Goal: Task Accomplishment & Management: Complete application form

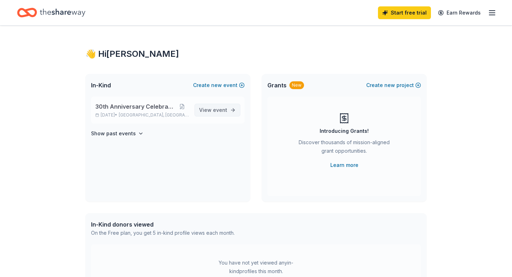
click at [209, 111] on span "View event" at bounding box center [213, 110] width 28 height 9
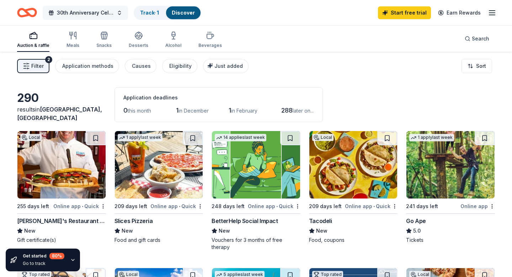
click at [101, 15] on span "30th Anniversary Celebration" at bounding box center [85, 13] width 57 height 9
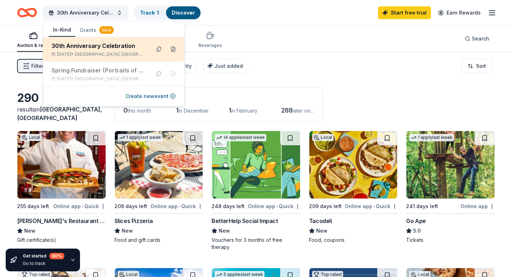
click at [171, 49] on button at bounding box center [172, 49] width 11 height 11
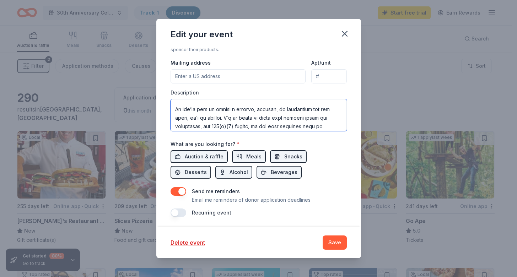
scroll to position [213, 0]
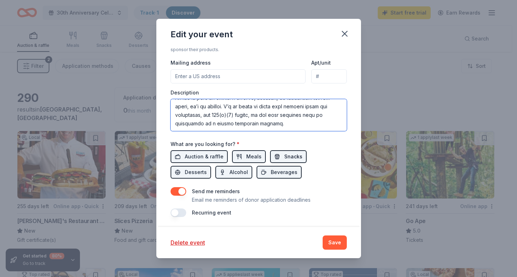
drag, startPoint x: 174, startPoint y: 106, endPoint x: 282, endPoint y: 156, distance: 119.5
click at [282, 156] on div "Event name * 30th Anniversary Celebration 28 /100 Event website [DOMAIN_NAME] A…" at bounding box center [259, 52] width 176 height 330
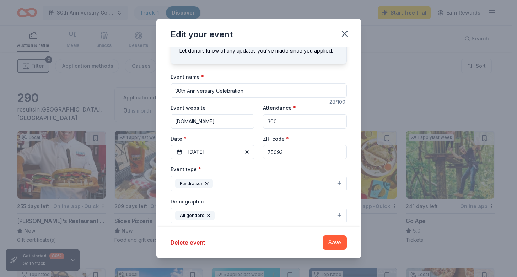
scroll to position [26, 0]
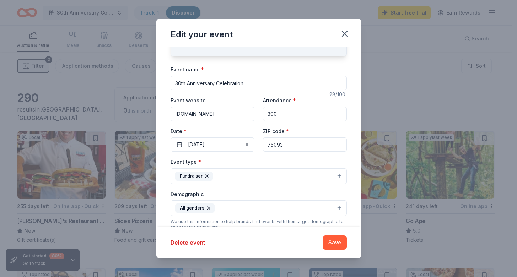
click at [270, 113] on input "300" at bounding box center [305, 114] width 84 height 14
click at [266, 115] on input "300" at bounding box center [305, 114] width 84 height 14
type input "250"
click at [312, 129] on div "ZIP code * 75093" at bounding box center [305, 139] width 84 height 25
click at [222, 146] on button "[DATE]" at bounding box center [213, 145] width 84 height 14
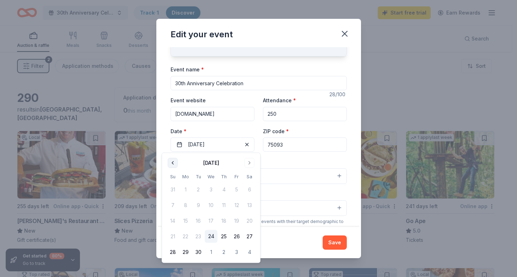
click at [172, 164] on button "Go to previous month" at bounding box center [173, 163] width 10 height 10
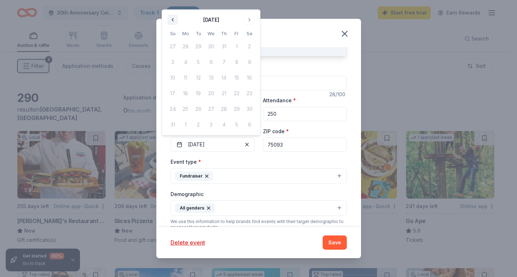
click at [174, 21] on button "Go to previous month" at bounding box center [173, 20] width 10 height 10
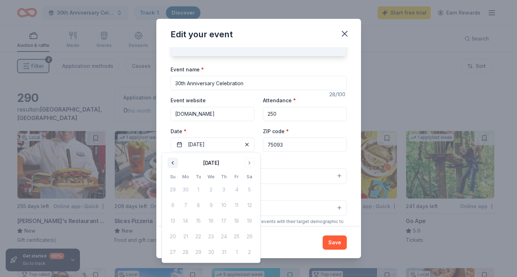
click at [171, 161] on button "Go to previous month" at bounding box center [173, 163] width 10 height 10
click at [172, 164] on button "Go to previous month" at bounding box center [173, 163] width 10 height 10
click at [224, 188] on td "1" at bounding box center [223, 189] width 13 height 13
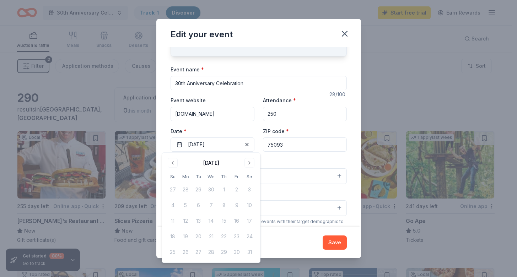
click at [282, 160] on div "Event type * Fundraiser" at bounding box center [259, 170] width 176 height 27
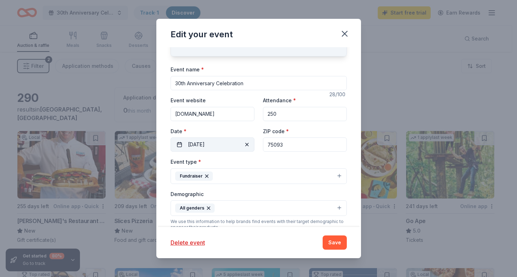
click at [217, 148] on button "[DATE]" at bounding box center [213, 145] width 84 height 14
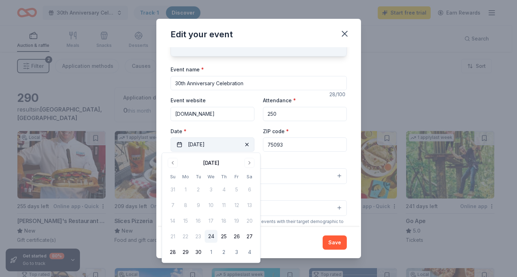
click at [211, 143] on button "[DATE]" at bounding box center [213, 145] width 84 height 14
click at [247, 163] on button "Go to next month" at bounding box center [249, 163] width 10 height 10
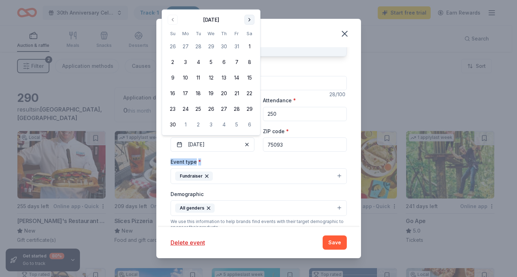
click at [247, 163] on div "Event type * Fundraiser" at bounding box center [259, 170] width 176 height 27
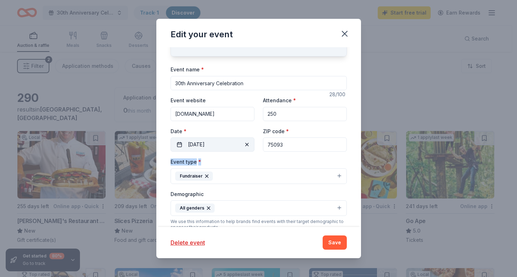
click at [225, 145] on button "[DATE]" at bounding box center [213, 145] width 84 height 14
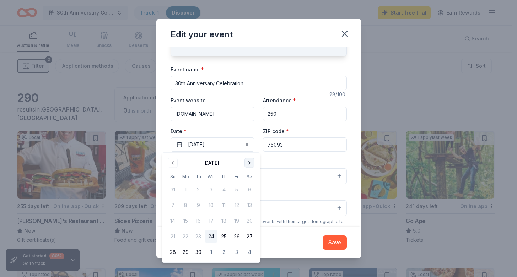
click at [250, 163] on button "Go to next month" at bounding box center [249, 163] width 10 height 10
click at [250, 163] on div "Event type * Fundraiser" at bounding box center [259, 170] width 176 height 27
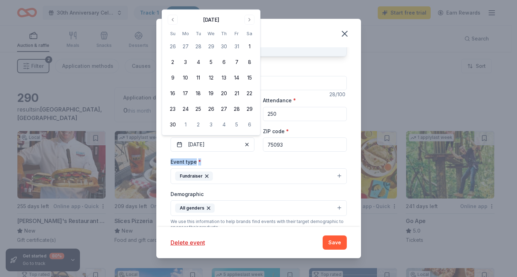
click at [250, 163] on div "Event type * Fundraiser" at bounding box center [259, 170] width 176 height 27
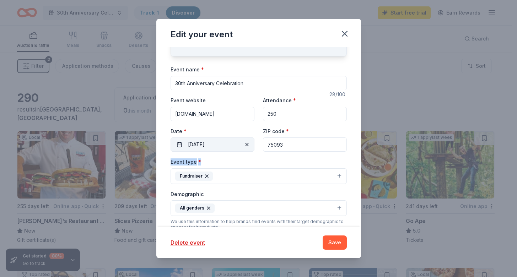
click at [230, 143] on button "[DATE]" at bounding box center [213, 145] width 84 height 14
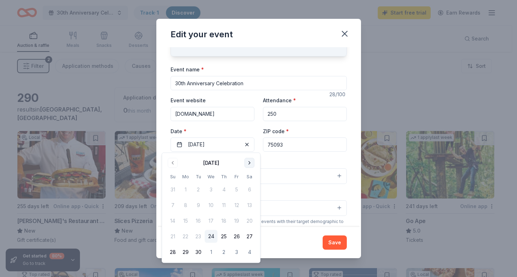
click at [249, 163] on button "Go to next month" at bounding box center [249, 163] width 10 height 10
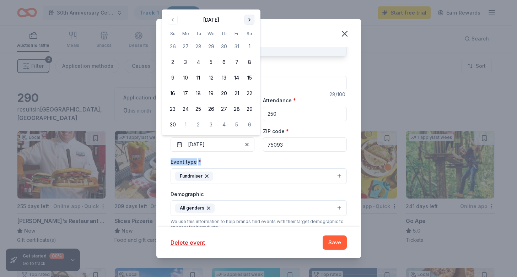
click at [246, 16] on button "Go to next month" at bounding box center [249, 20] width 10 height 10
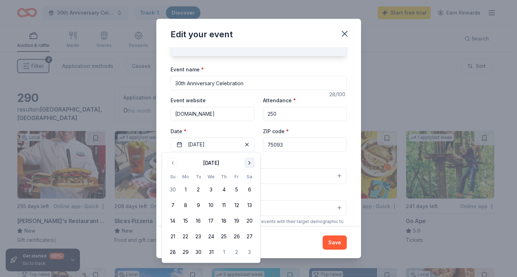
click at [248, 162] on button "Go to next month" at bounding box center [249, 163] width 10 height 10
click at [249, 167] on button "Go to next month" at bounding box center [249, 163] width 10 height 10
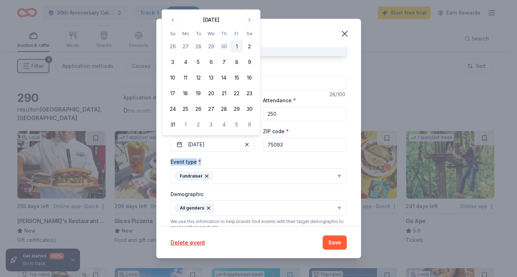
click at [237, 47] on button "1" at bounding box center [236, 46] width 13 height 13
click at [237, 172] on button "Fundraiser" at bounding box center [259, 176] width 176 height 16
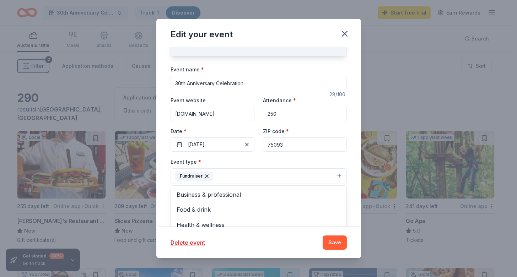
click at [344, 151] on div "Update donors you've applied to Let donors know of any updates you've made sinc…" at bounding box center [258, 136] width 205 height 179
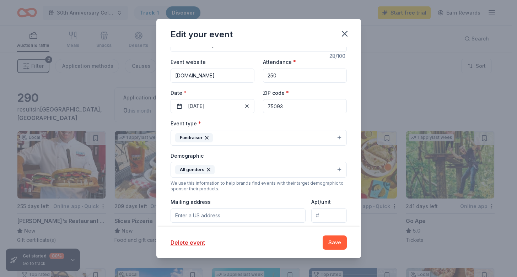
click at [286, 108] on input "75093" at bounding box center [305, 106] width 84 height 14
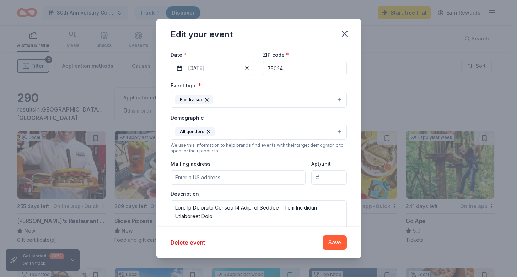
scroll to position [104, 0]
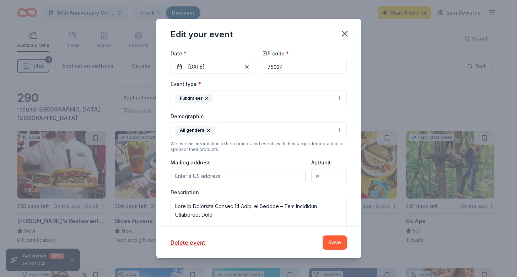
type input "75024"
click at [255, 131] on button "All genders" at bounding box center [259, 131] width 176 height 16
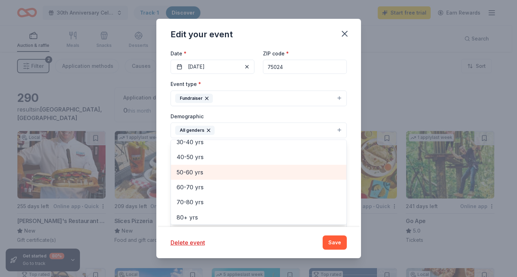
scroll to position [106, 0]
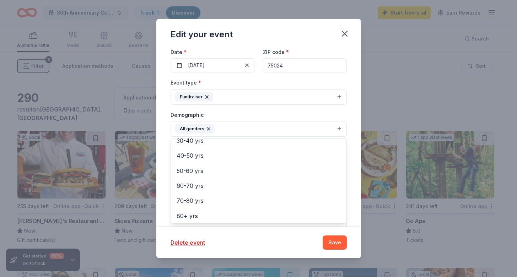
click at [274, 117] on div "Demographic All genders Mostly men Mostly women All ages [DEMOGRAPHIC_DATA] yrs…" at bounding box center [259, 124] width 176 height 27
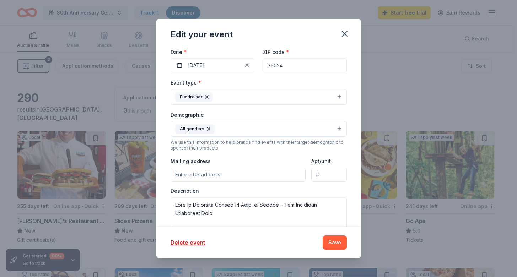
click at [275, 98] on button "Fundraiser" at bounding box center [259, 97] width 176 height 16
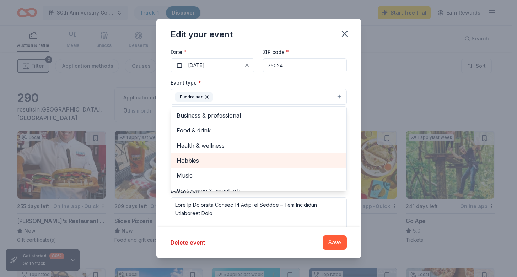
scroll to position [8, 0]
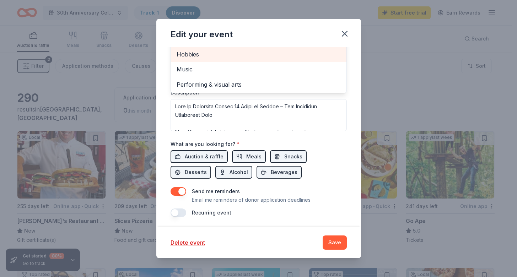
click at [335, 174] on div "Event name * 30th Anniversary Celebration 28 /100 Event website [DOMAIN_NAME] A…" at bounding box center [259, 52] width 176 height 330
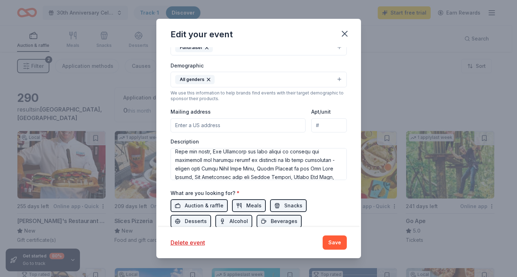
scroll to position [153, 0]
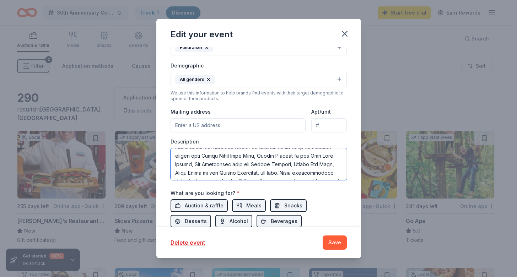
click at [188, 171] on textarea at bounding box center [259, 164] width 176 height 32
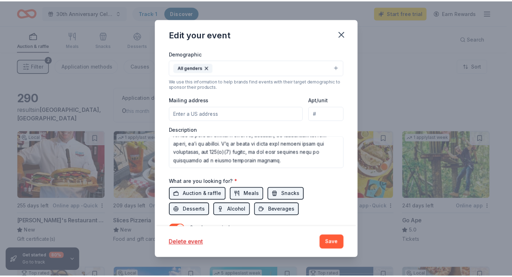
scroll to position [204, 0]
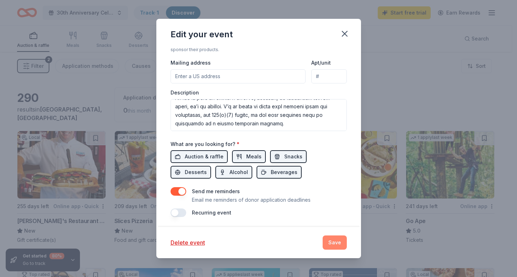
click at [337, 241] on button "Save" at bounding box center [335, 243] width 24 height 14
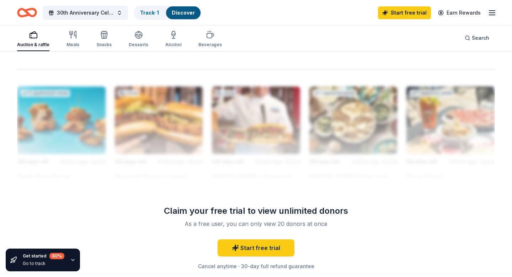
scroll to position [106, 0]
